Goal: Navigation & Orientation: Go to known website

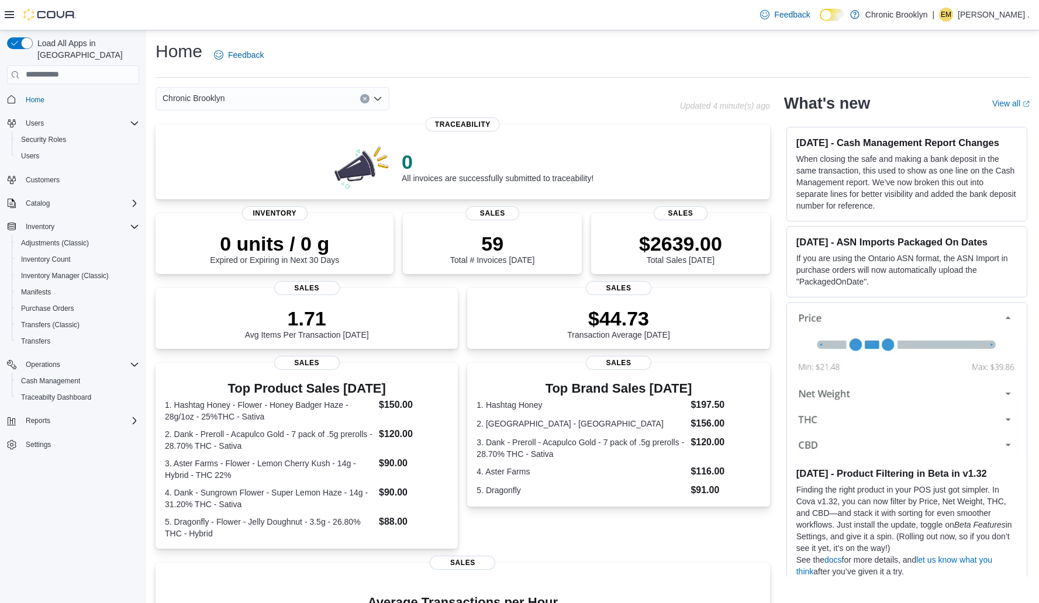
click at [0, 603] on div "Load All Apps in New Hub Home Users Security Roles Users Customers Catalog Inve…" at bounding box center [73, 319] width 146 height 579
